Goal: Information Seeking & Learning: Learn about a topic

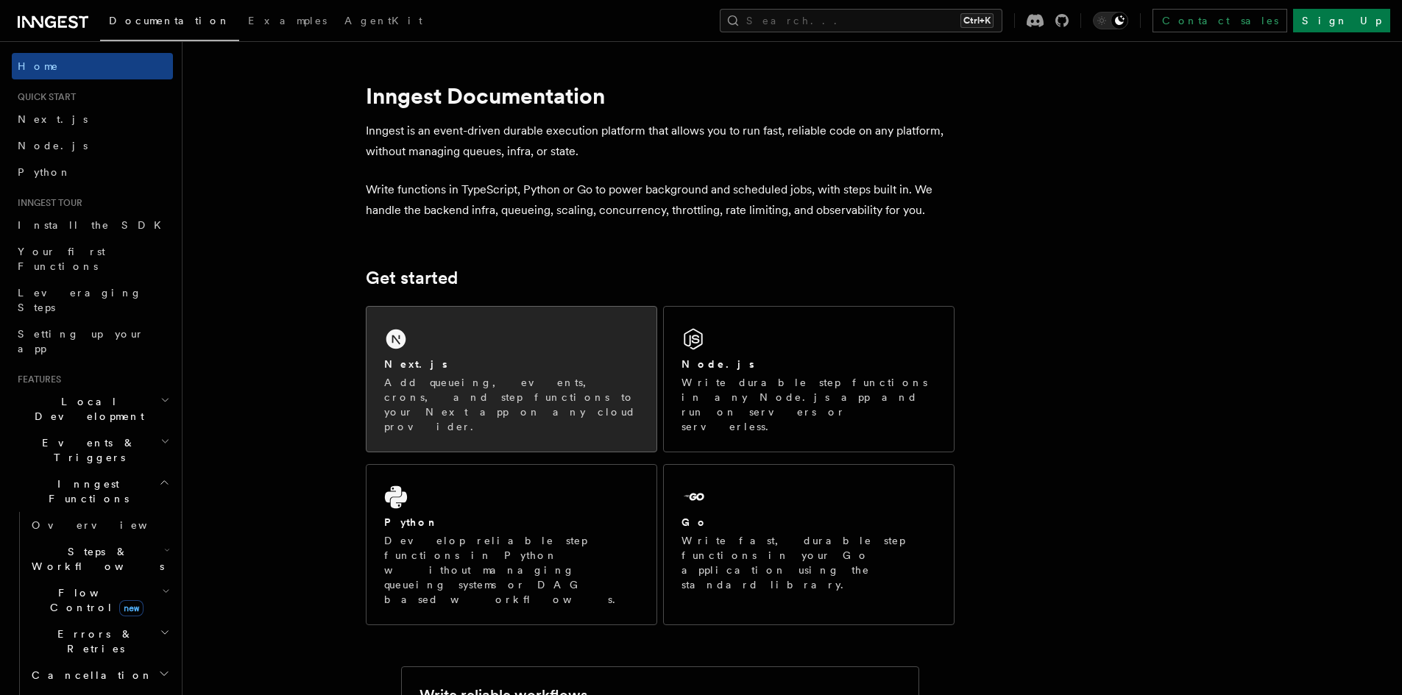
click at [517, 345] on div "Next.js Add queueing, events, crons, and step functions to your Next app on any…" at bounding box center [511, 379] width 290 height 145
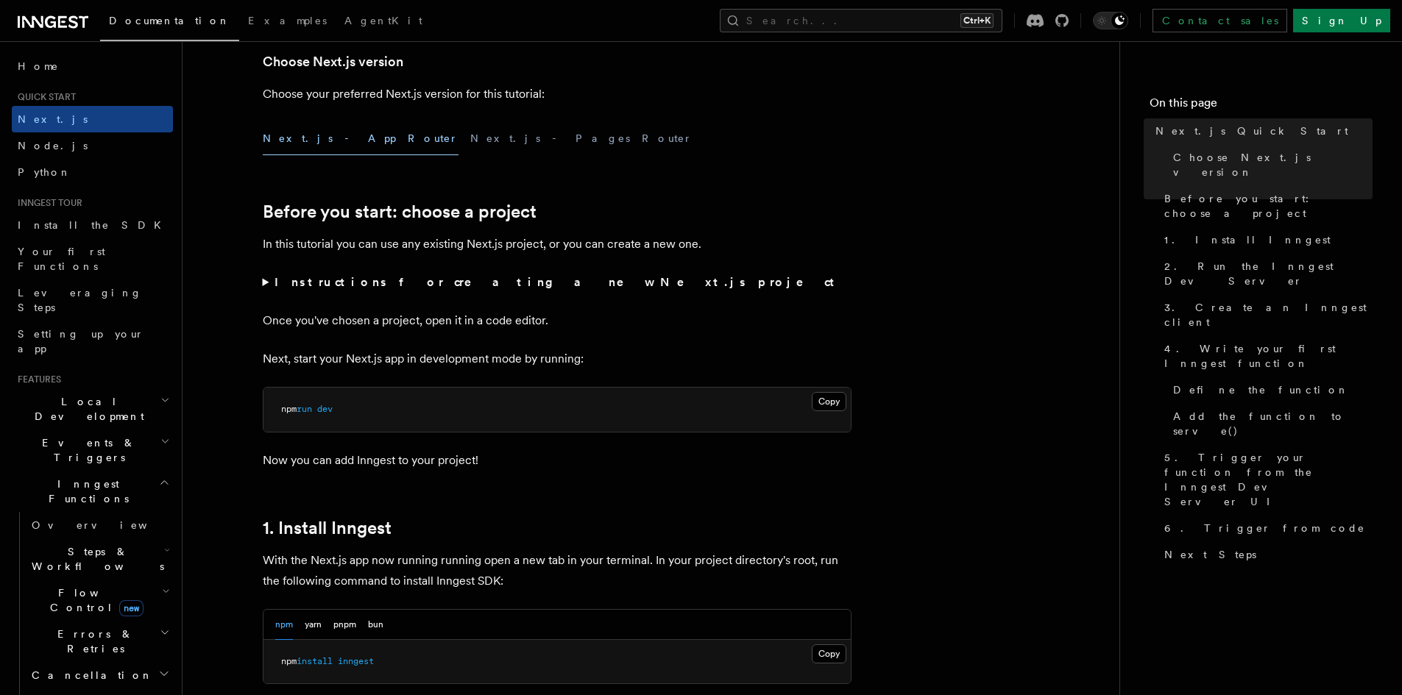
scroll to position [515, 0]
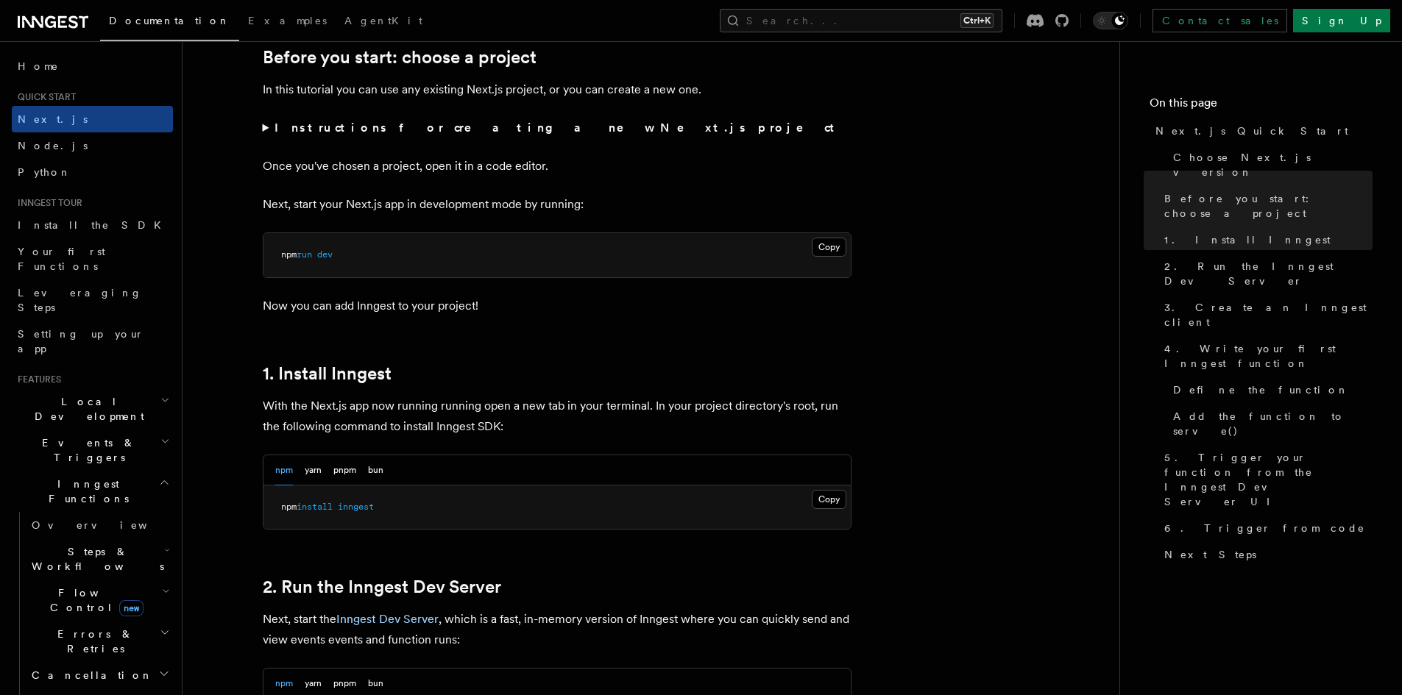
click at [92, 662] on h2 "Cancellation" at bounding box center [99, 675] width 147 height 26
click at [85, 689] on link "Overview" at bounding box center [106, 702] width 133 height 26
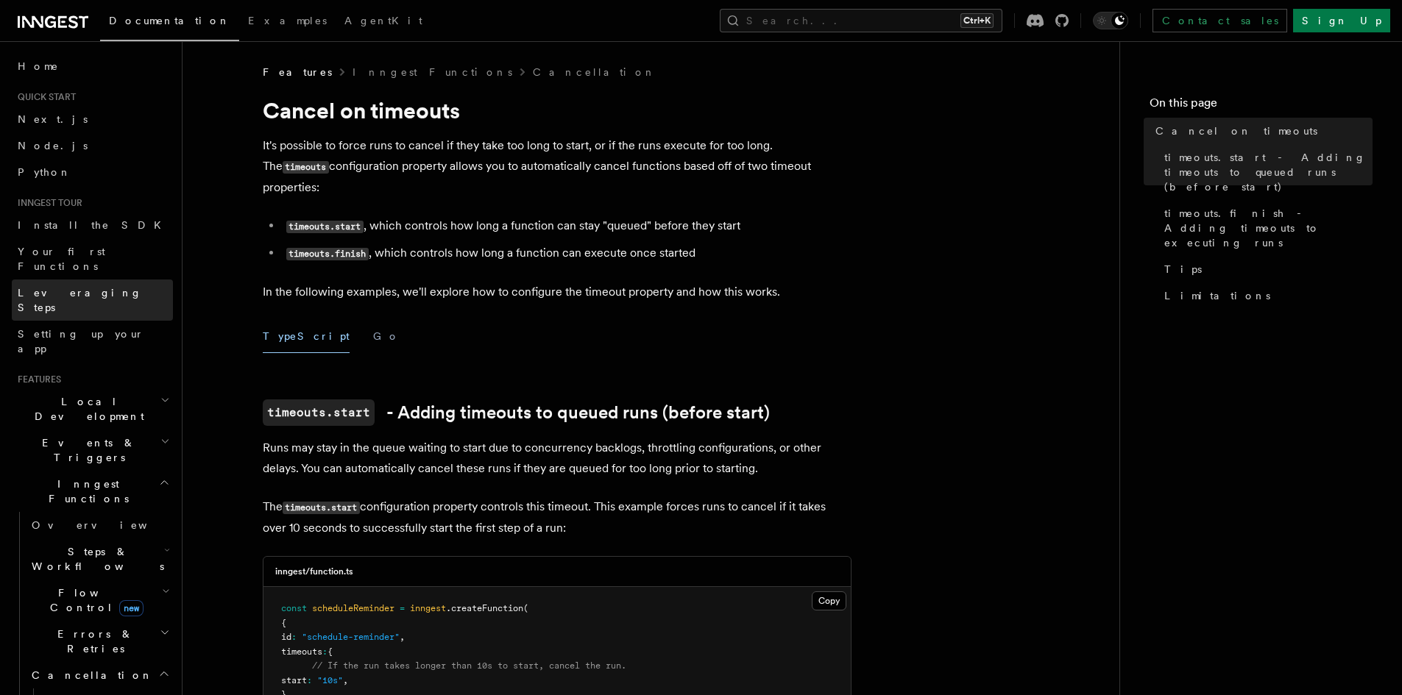
click at [106, 280] on link "Leveraging Steps" at bounding box center [92, 300] width 161 height 41
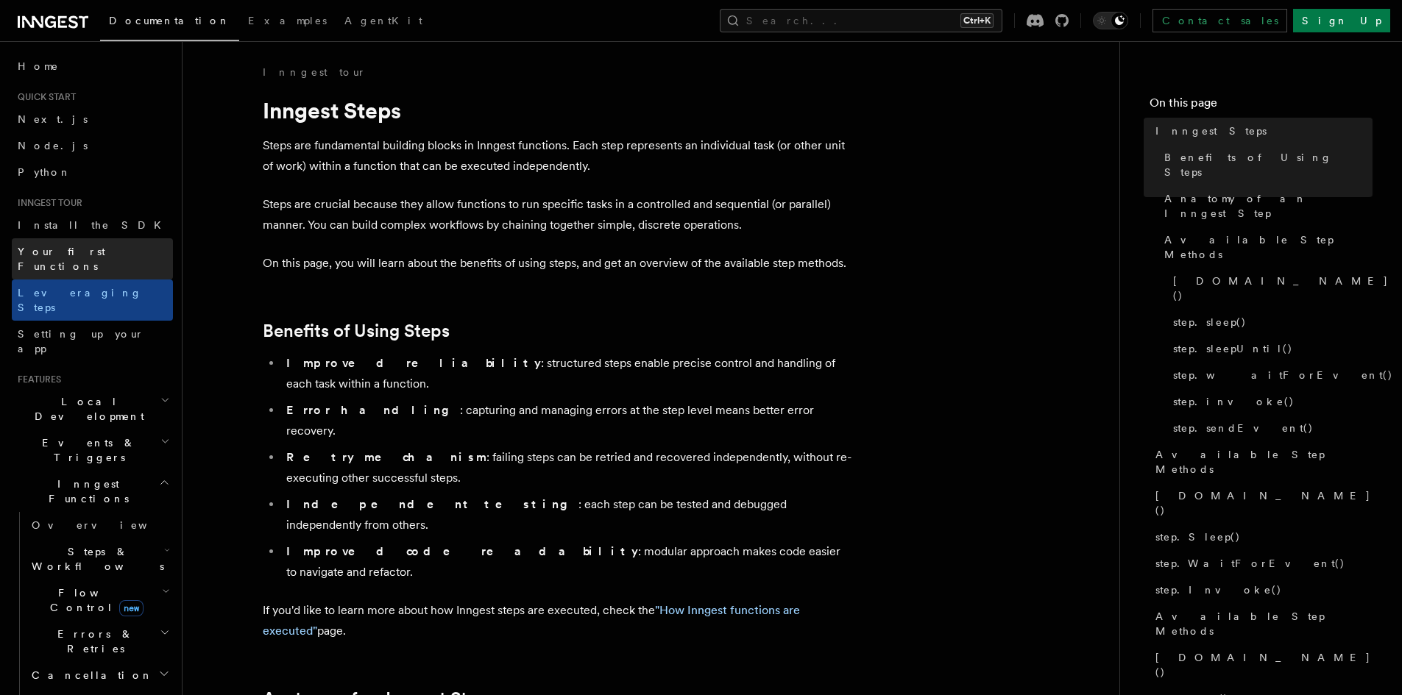
click at [116, 249] on link "Your first Functions" at bounding box center [92, 258] width 161 height 41
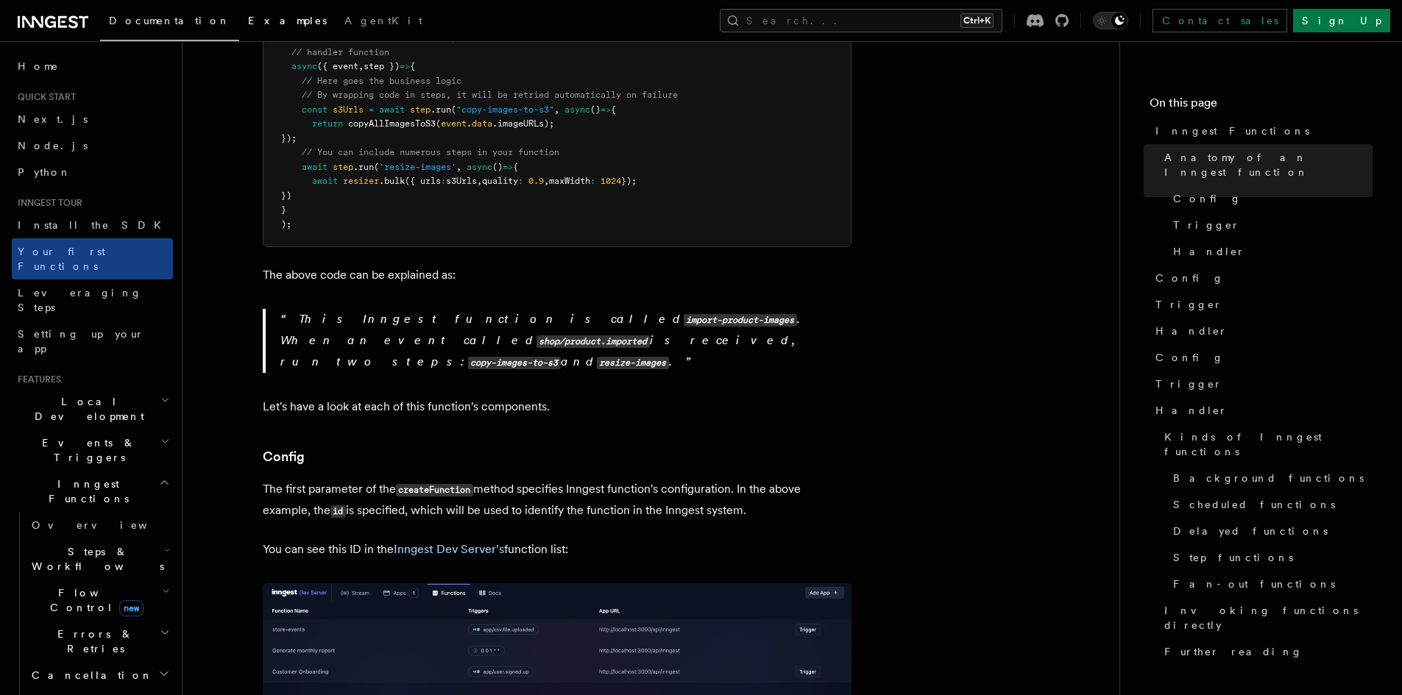
click at [248, 17] on span "Examples" at bounding box center [287, 21] width 79 height 12
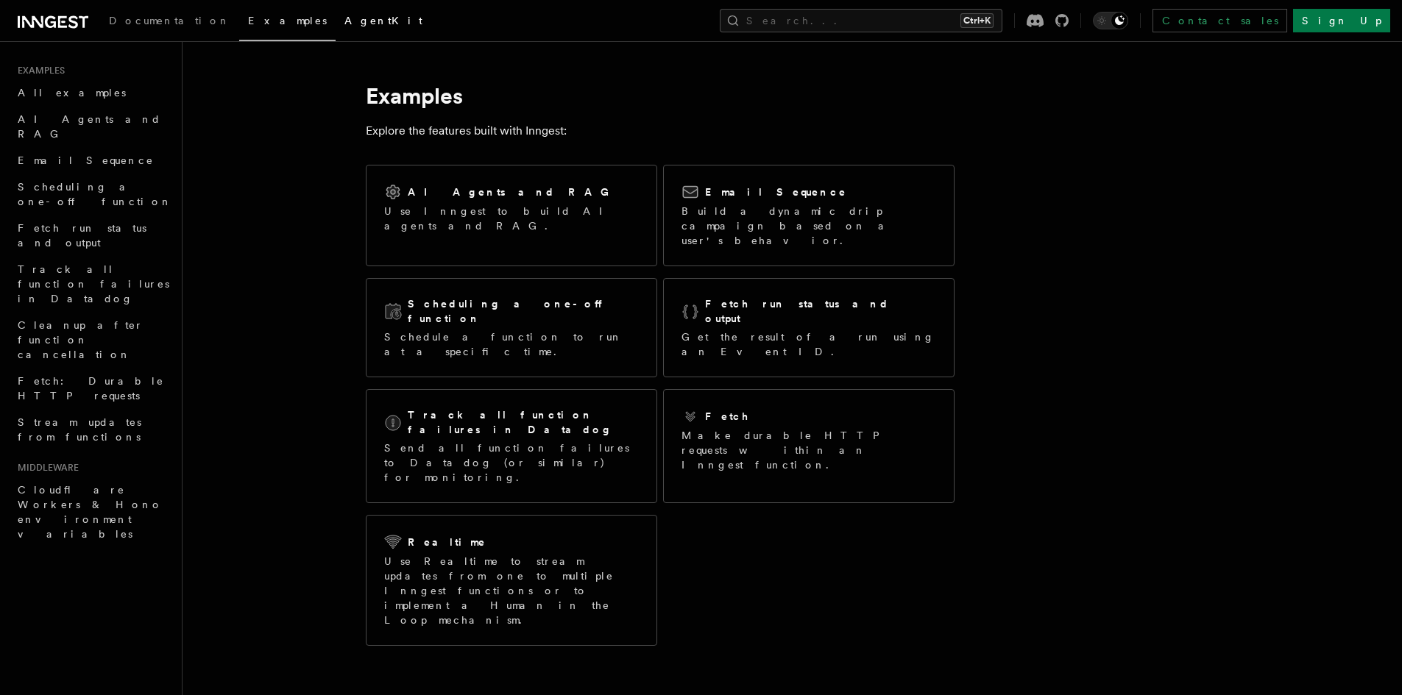
click at [336, 13] on link "AgentKit" at bounding box center [384, 21] width 96 height 35
click at [344, 18] on span "AgentKit" at bounding box center [383, 21] width 78 height 12
